Goal: Task Accomplishment & Management: Manage account settings

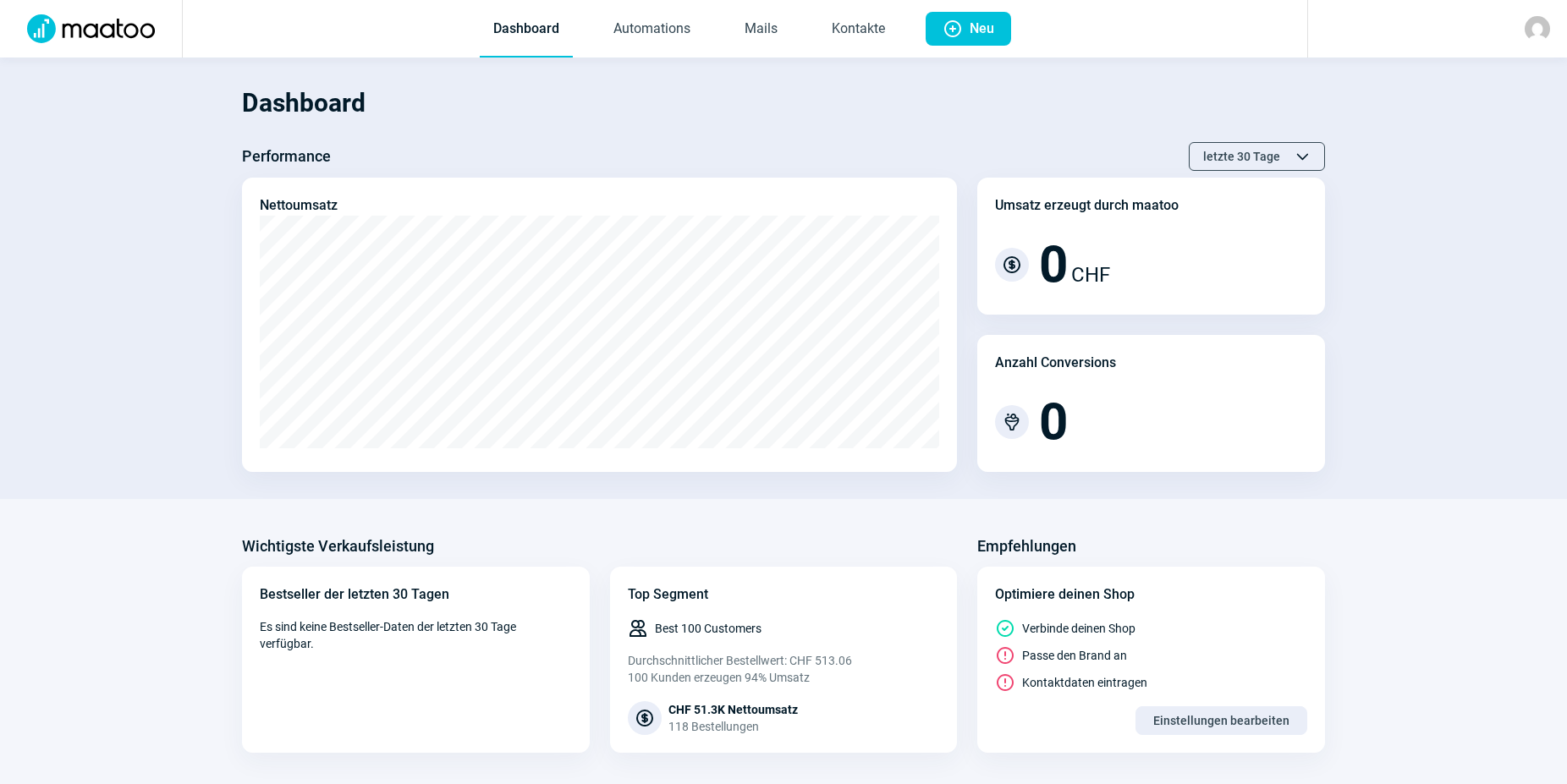
click at [490, 110] on h1 "Dashboard" at bounding box center [784, 104] width 1083 height 57
click at [750, 32] on link "Mails" at bounding box center [761, 30] width 60 height 55
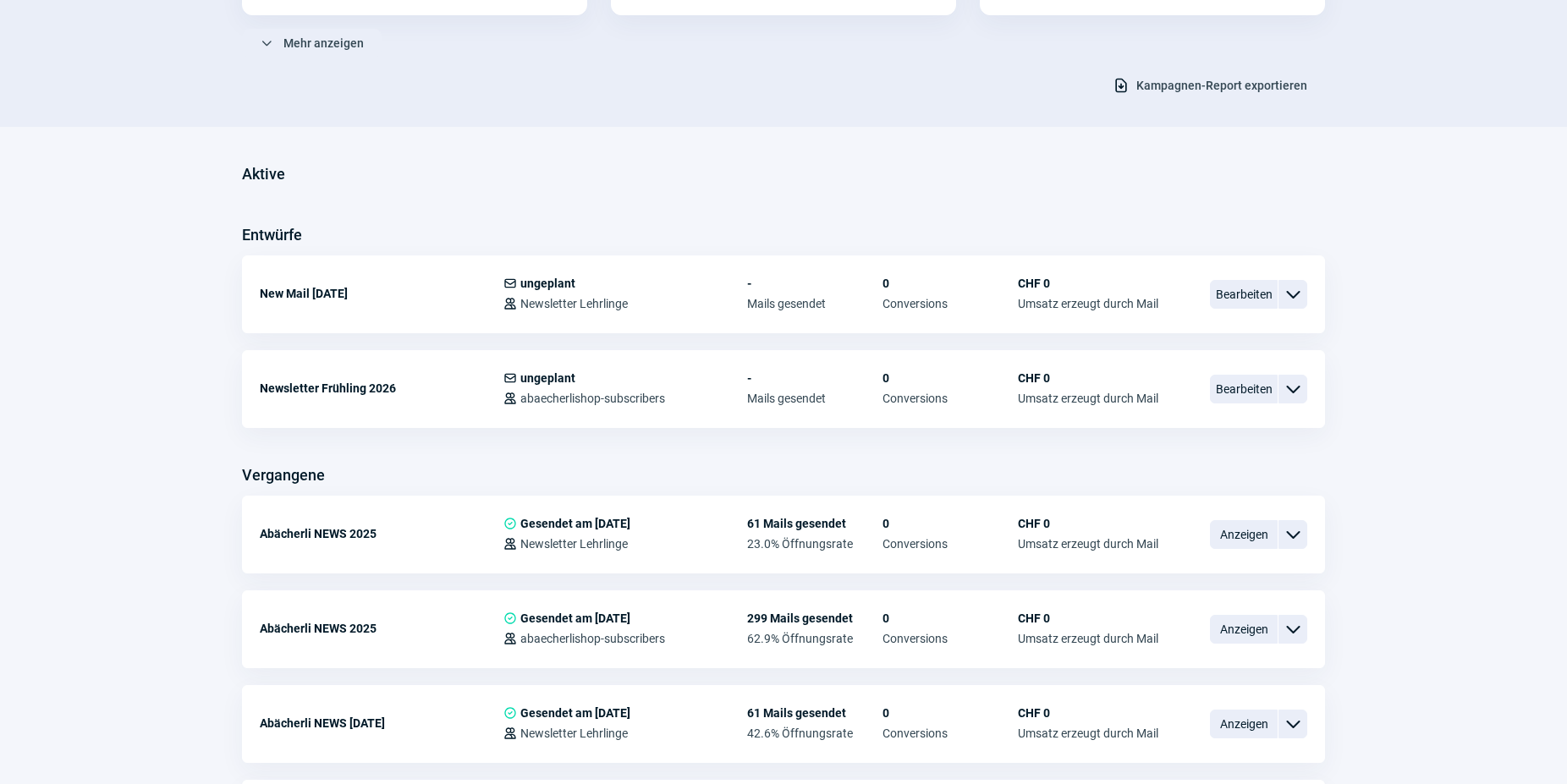
scroll to position [345, 0]
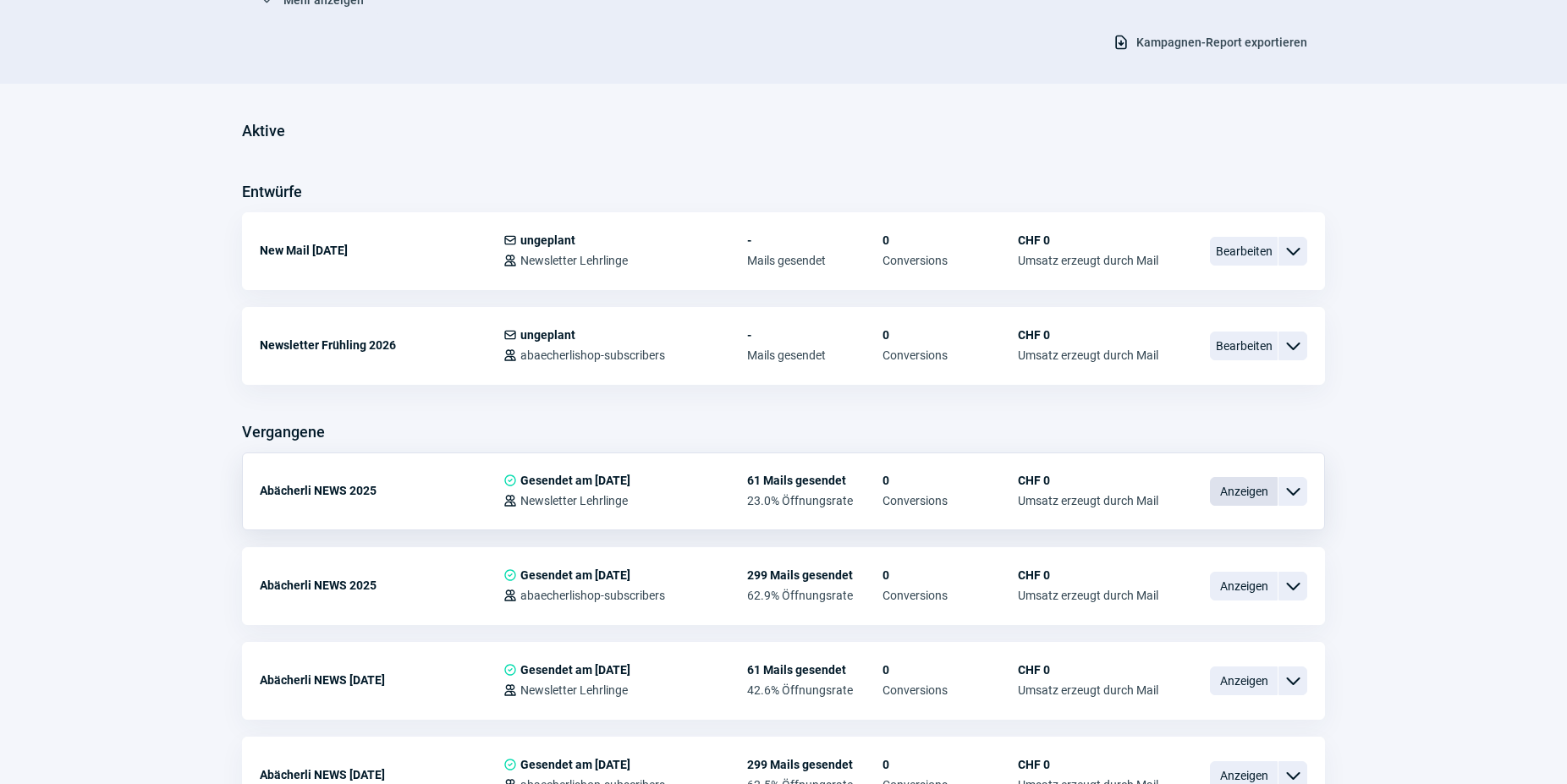
click at [1230, 496] on span "Anzeigen" at bounding box center [1243, 491] width 68 height 29
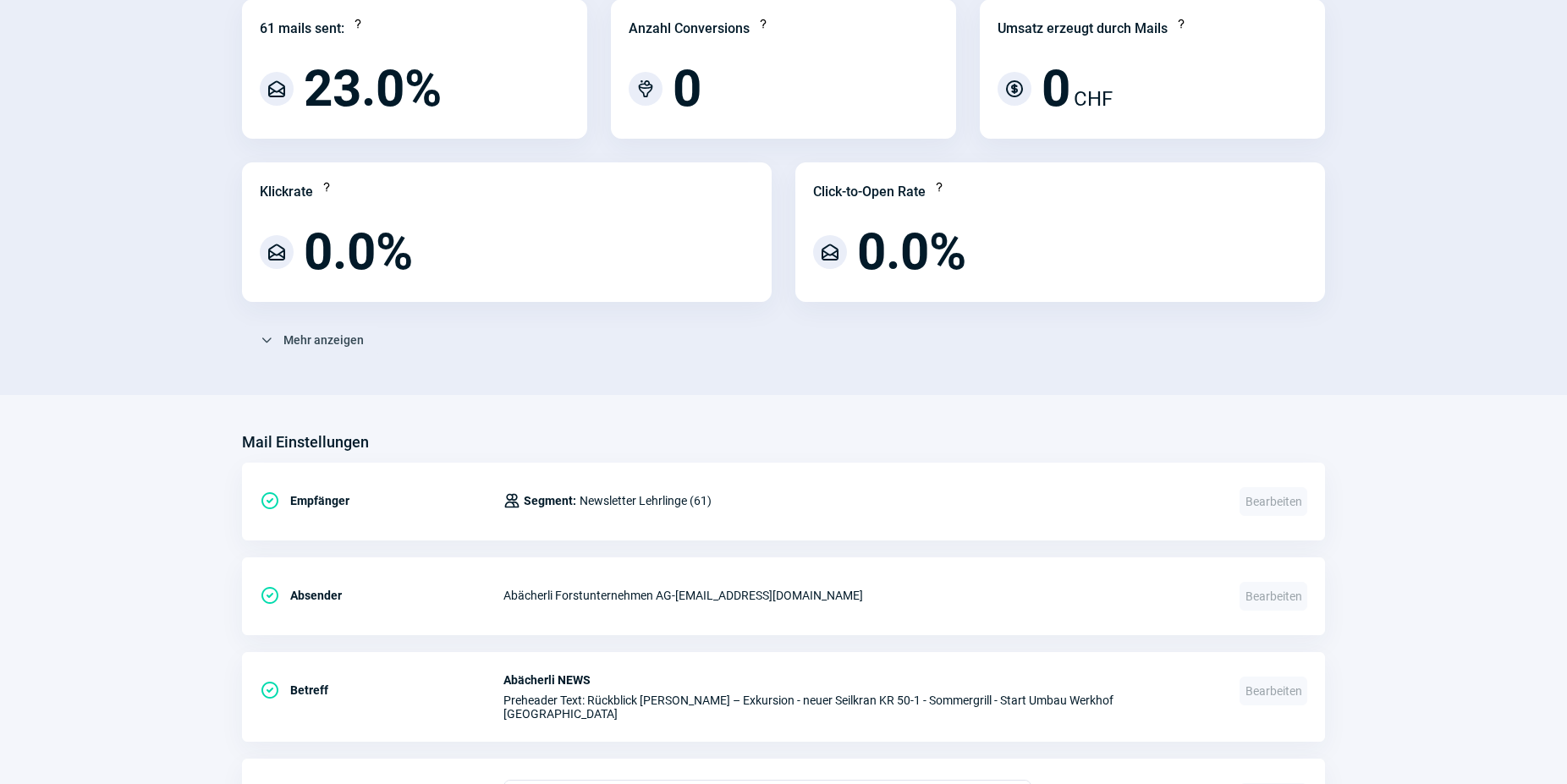
scroll to position [259, 0]
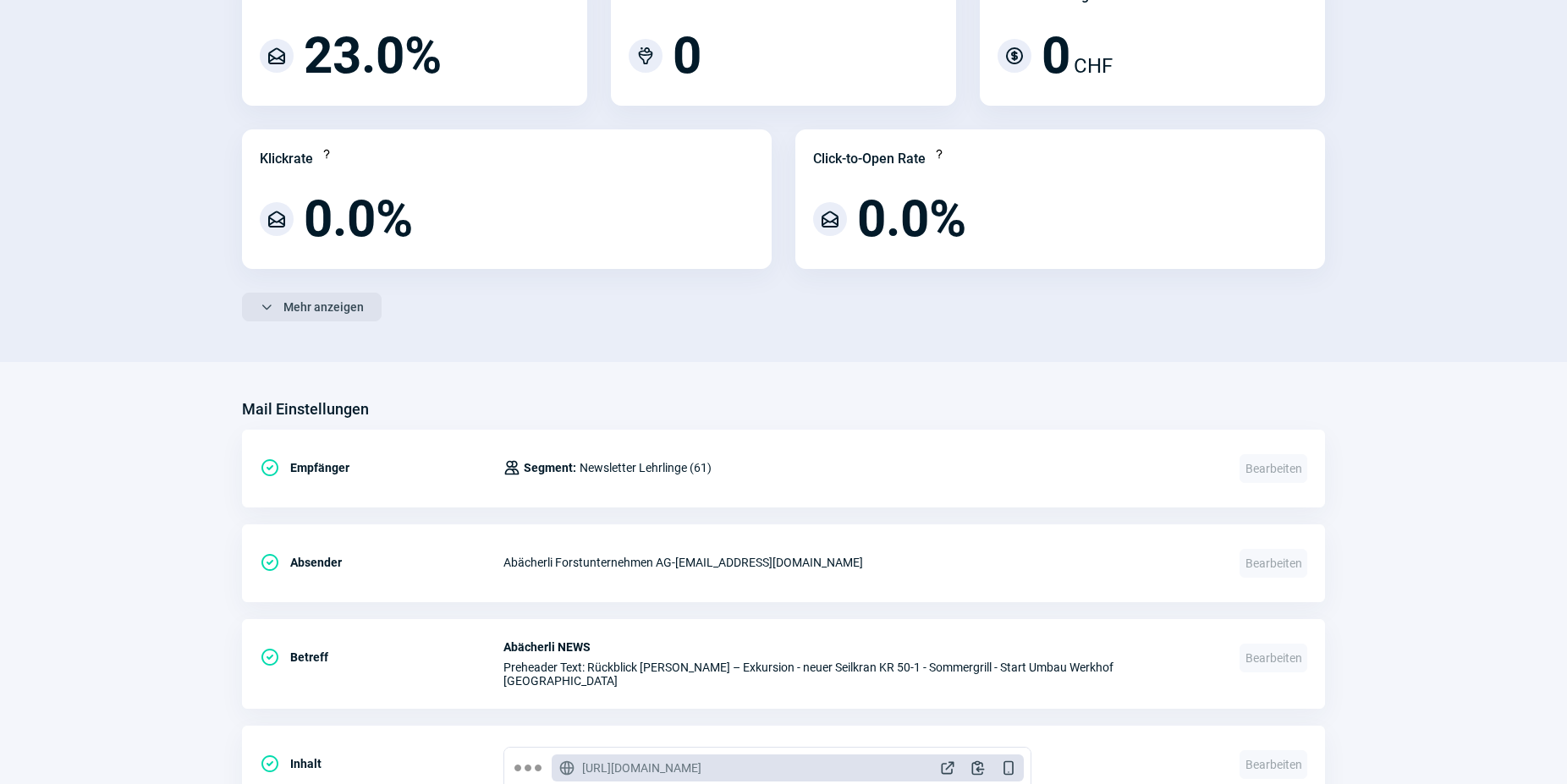
click at [263, 309] on span "ChevronDown icon" at bounding box center [266, 307] width 14 height 14
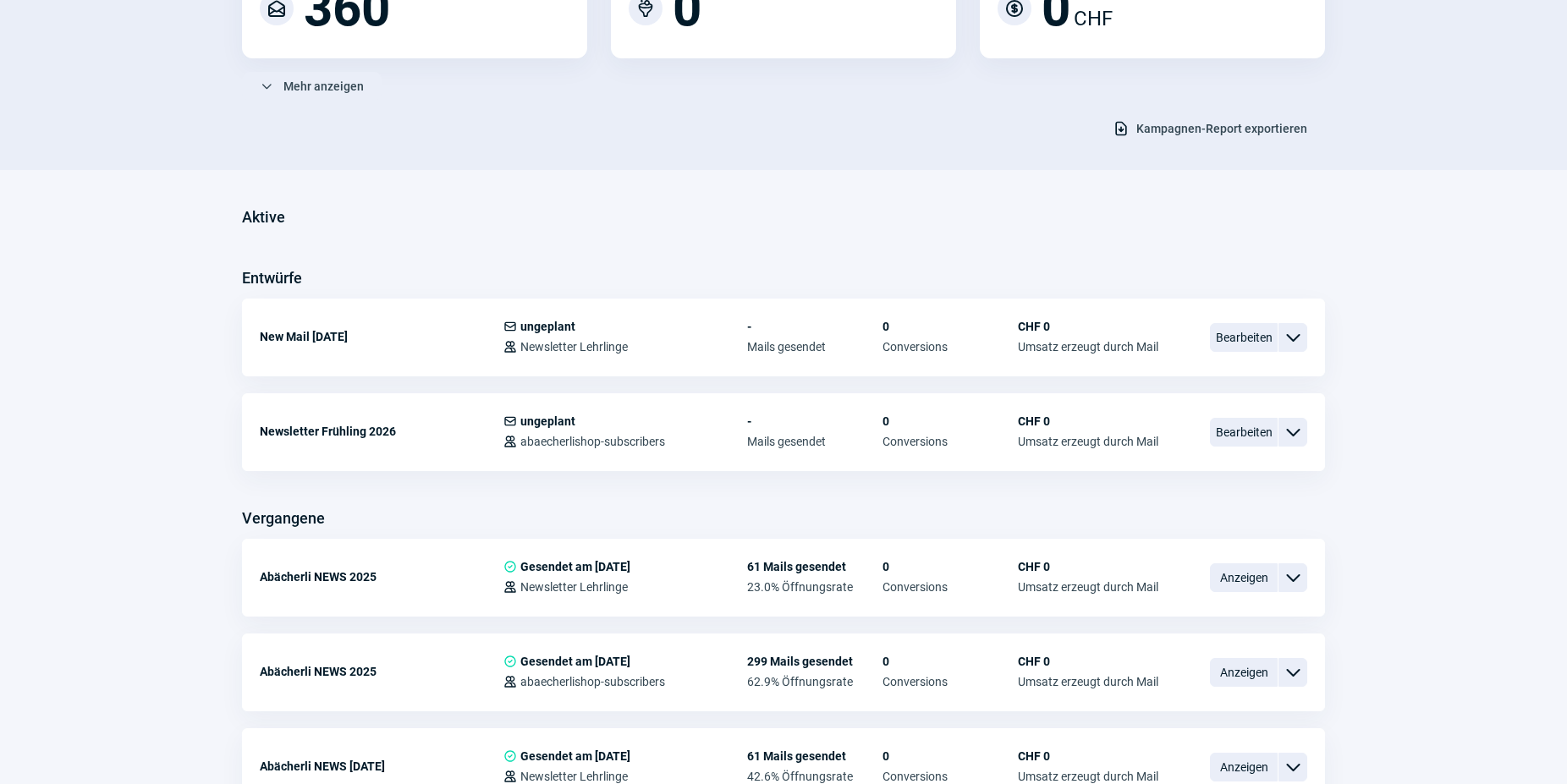
scroll to position [345, 0]
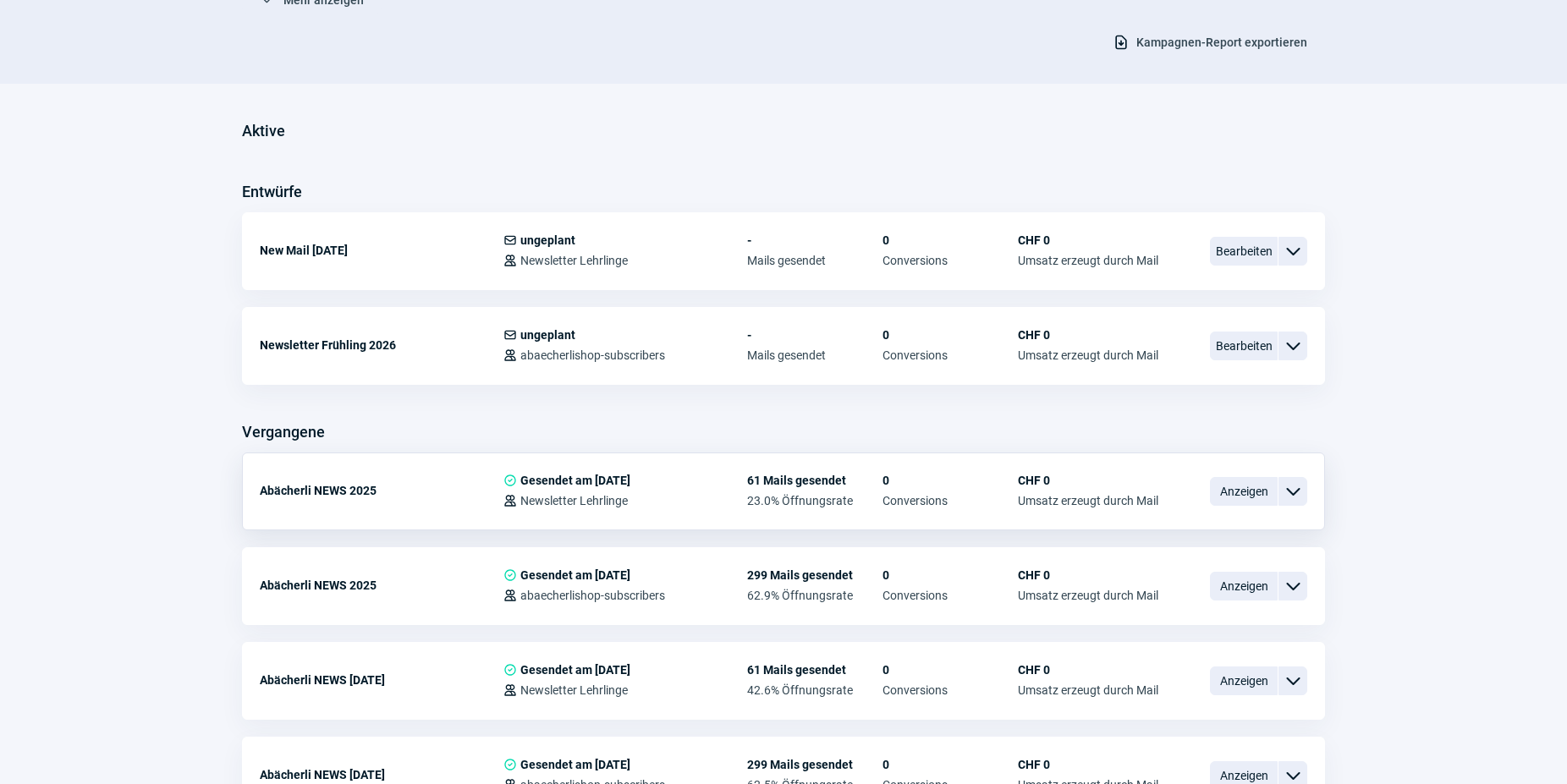
click at [1300, 495] on span "ChevronDown icon" at bounding box center [1293, 492] width 20 height 20
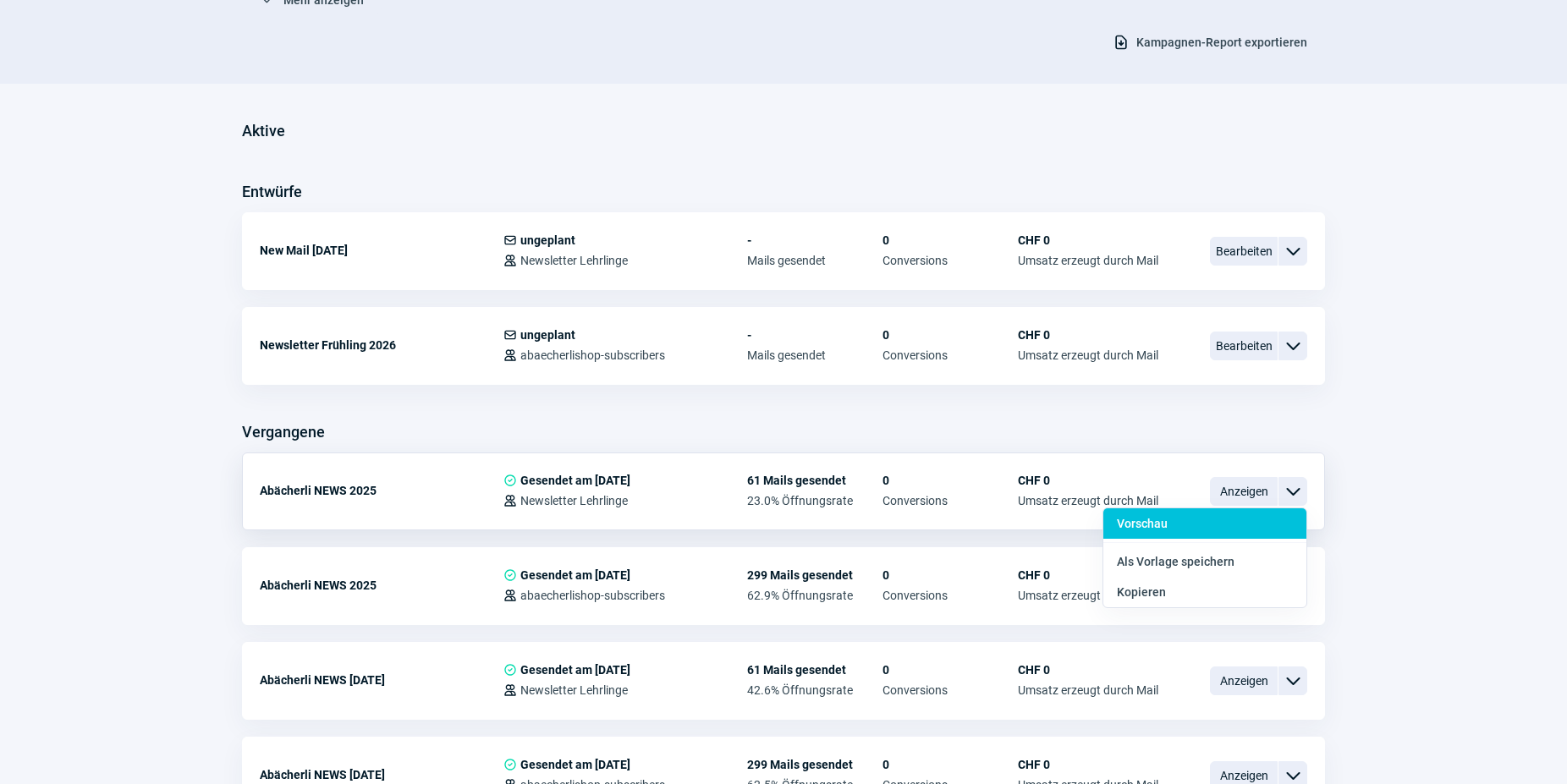
click at [1175, 524] on div "Vorschau" at bounding box center [1205, 523] width 204 height 31
